Goal: Task Accomplishment & Management: Manage account settings

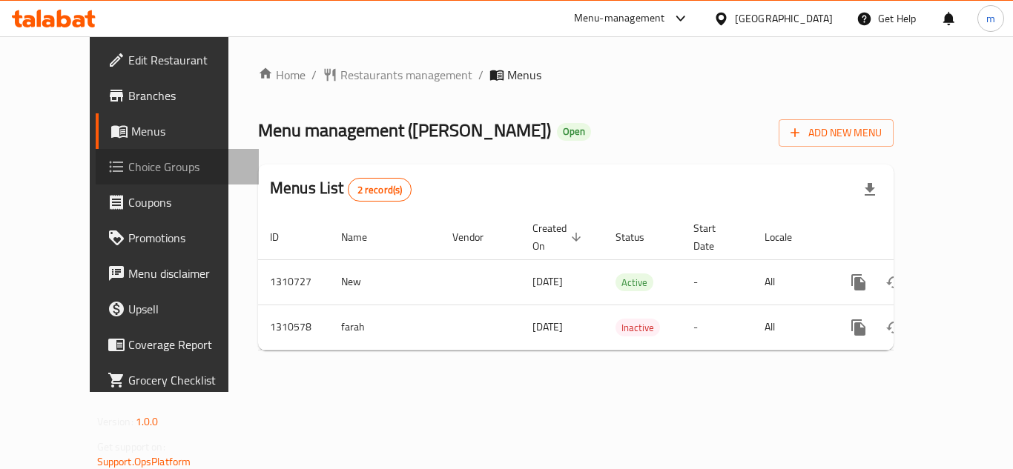
click at [128, 167] on span "Choice Groups" at bounding box center [187, 167] width 119 height 18
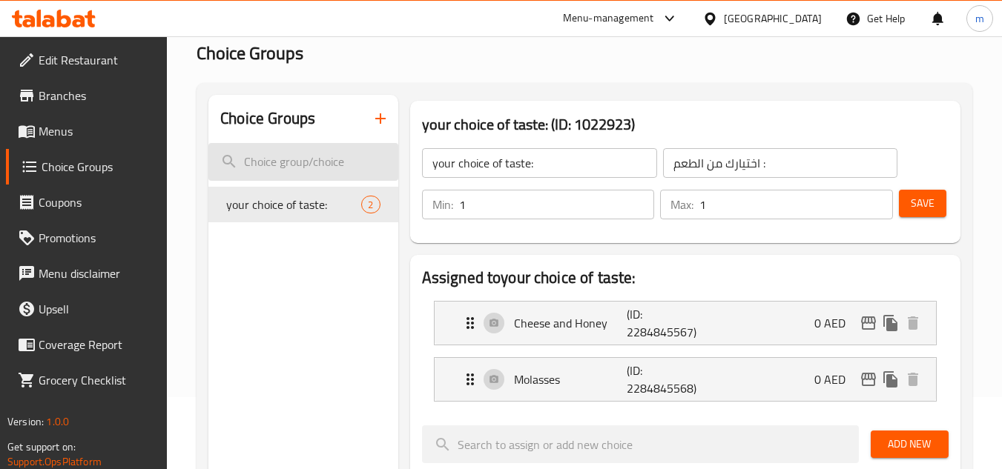
scroll to position [124, 0]
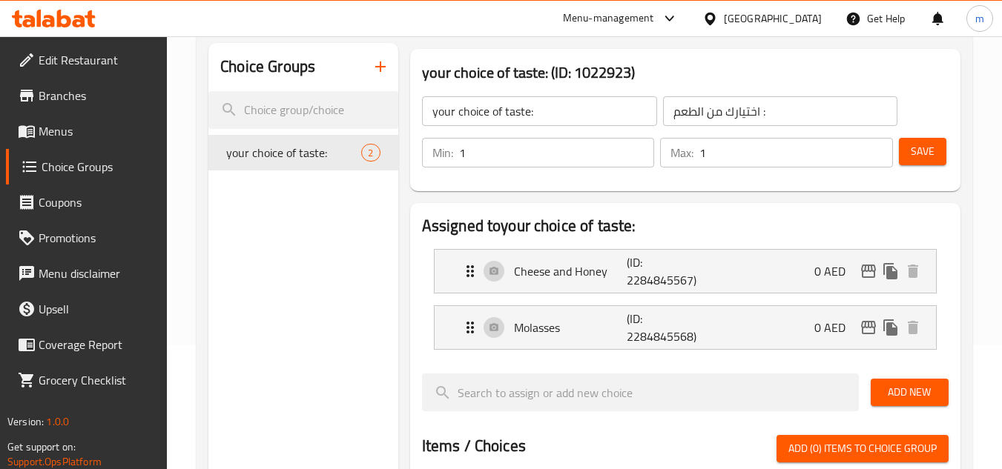
click at [311, 234] on div "Choice Groups your choice of taste: 2" at bounding box center [302, 460] width 189 height 835
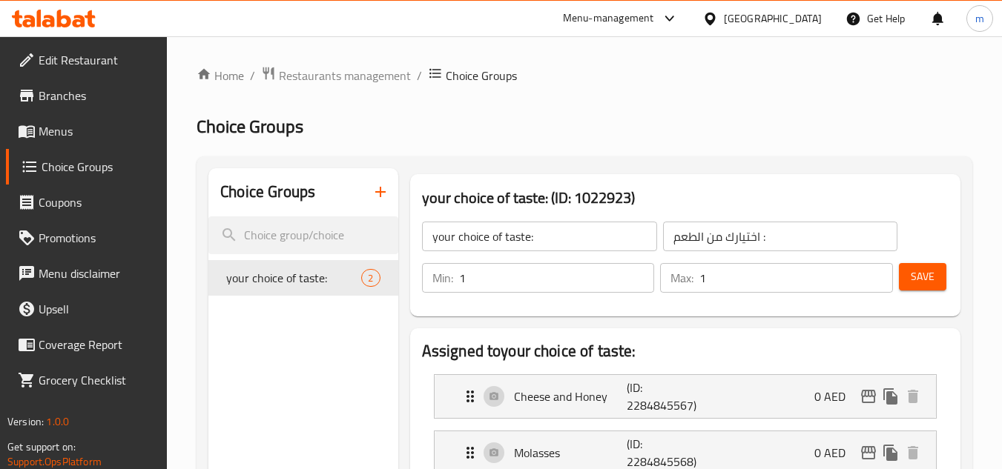
click at [72, 131] on span "Menus" at bounding box center [97, 131] width 117 height 18
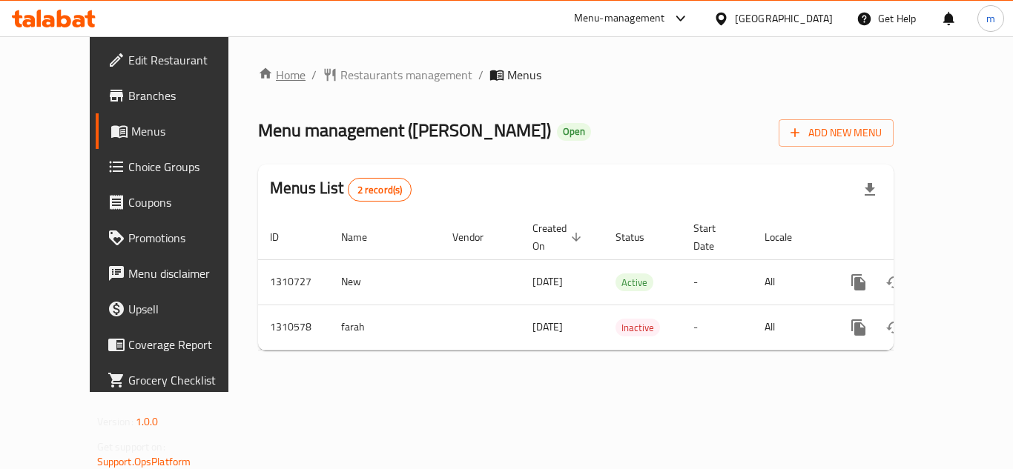
click at [258, 75] on link "Home" at bounding box center [281, 75] width 47 height 18
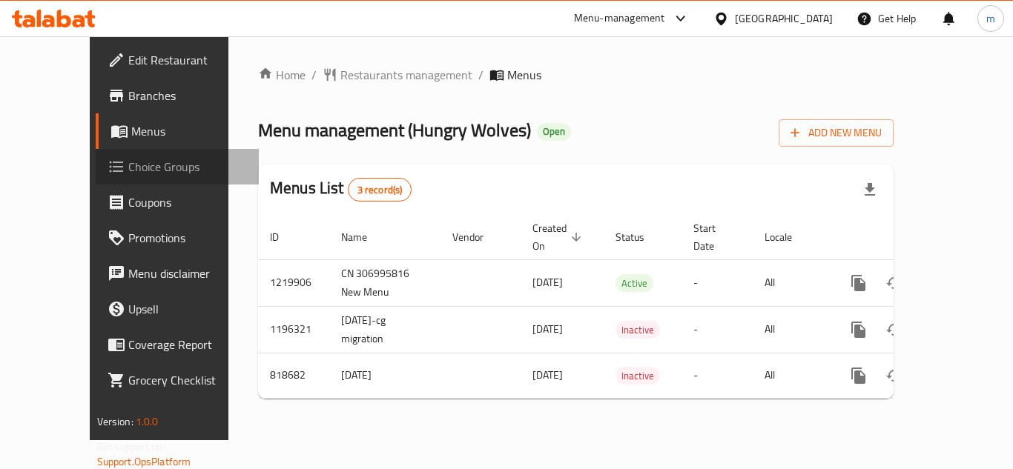
click at [128, 168] on span "Choice Groups" at bounding box center [187, 167] width 119 height 18
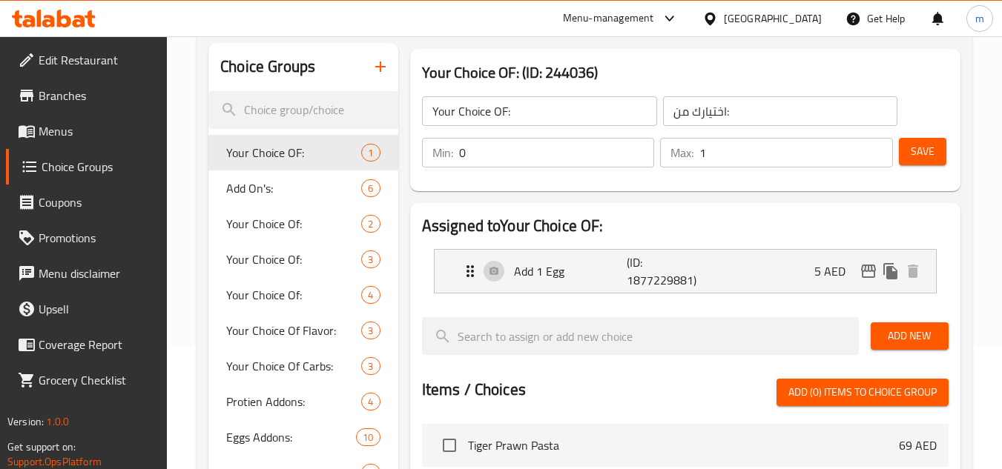
scroll to position [247, 0]
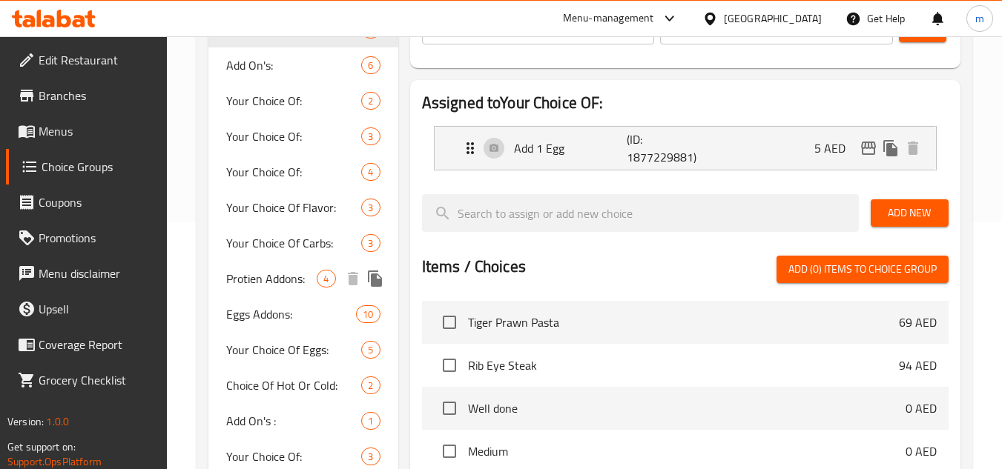
click at [265, 288] on span "Protien Addons:" at bounding box center [271, 279] width 90 height 18
type input "Protien Addons:"
type input "إضافات البروتين:"
type input "4"
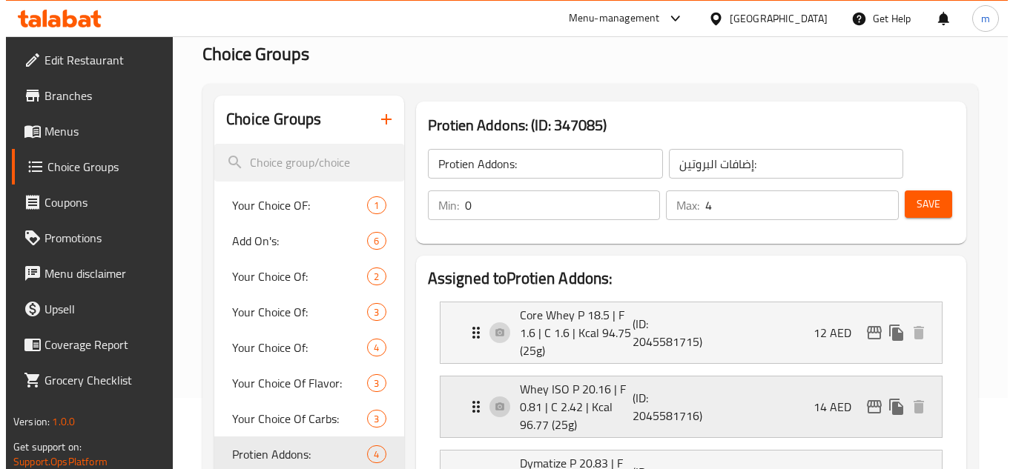
scroll to position [0, 0]
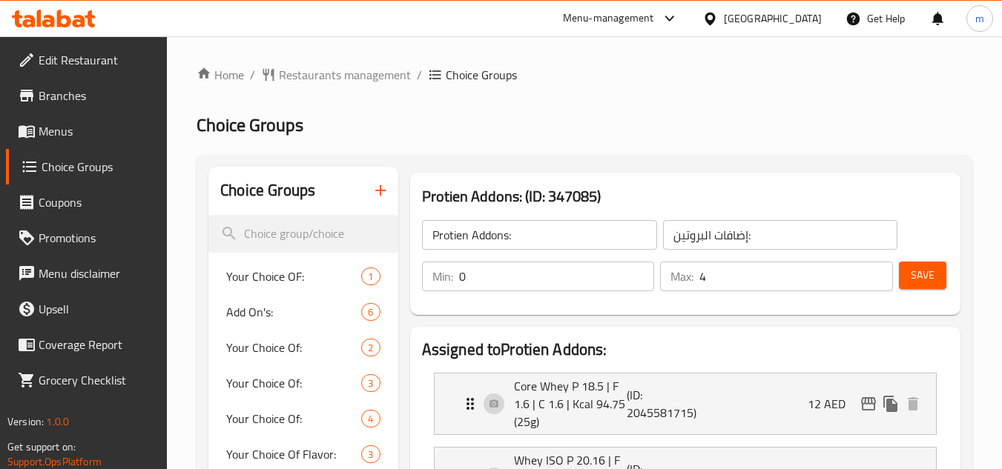
click at [63, 130] on span "Menus" at bounding box center [97, 131] width 117 height 18
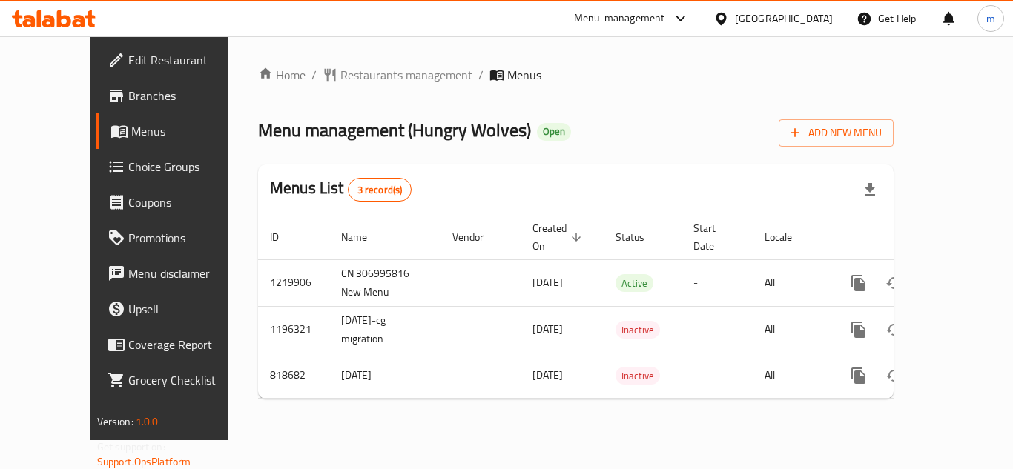
click at [128, 91] on span "Branches" at bounding box center [187, 96] width 119 height 18
